Goal: Use online tool/utility

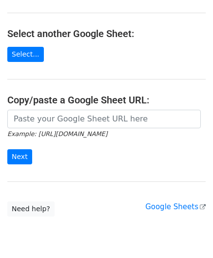
scroll to position [97, 0]
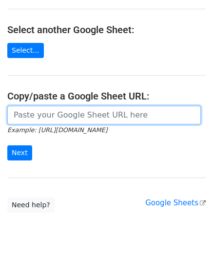
click at [36, 117] on input "url" at bounding box center [103, 115] width 193 height 19
paste input "[URL][DOMAIN_NAME]"
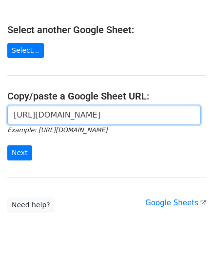
scroll to position [0, 205]
type input "[URL][DOMAIN_NAME]"
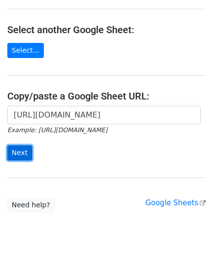
click at [16, 148] on input "Next" at bounding box center [19, 152] width 25 height 15
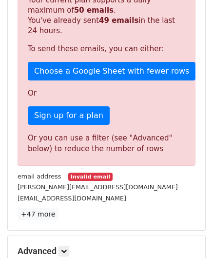
scroll to position [304, 0]
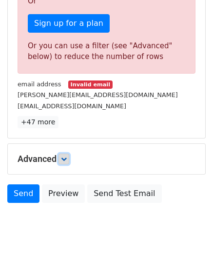
click at [64, 153] on link at bounding box center [63, 158] width 11 height 11
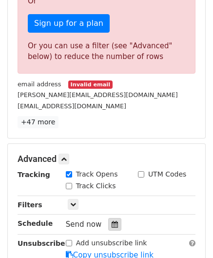
click at [112, 221] on icon at bounding box center [115, 224] width 6 height 7
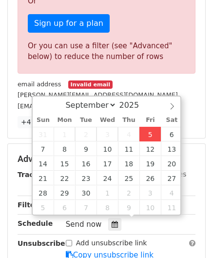
type input "[DATE] 12:00"
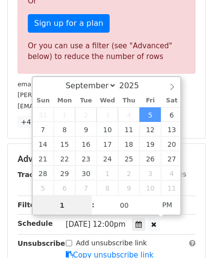
scroll to position [265, 0]
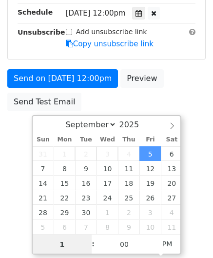
type input "10"
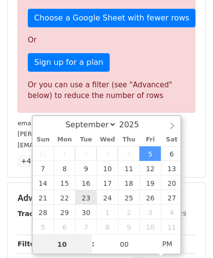
scroll to position [304, 0]
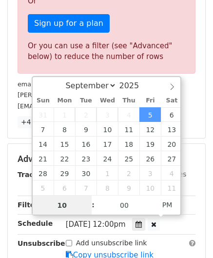
drag, startPoint x: 59, startPoint y: 206, endPoint x: 6, endPoint y: 204, distance: 53.1
click at [2, 208] on body "New Campaign Daily emails left: 1 Google Sheet: Untitled spreadsheet Variables …" at bounding box center [106, 34] width 213 height 663
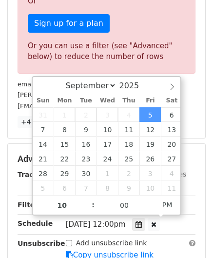
type input "[DATE] 22:00"
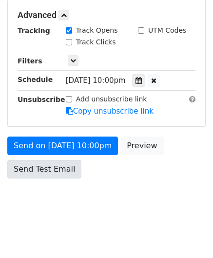
scroll to position [435, 0]
